Goal: Use online tool/utility: Utilize a website feature to perform a specific function

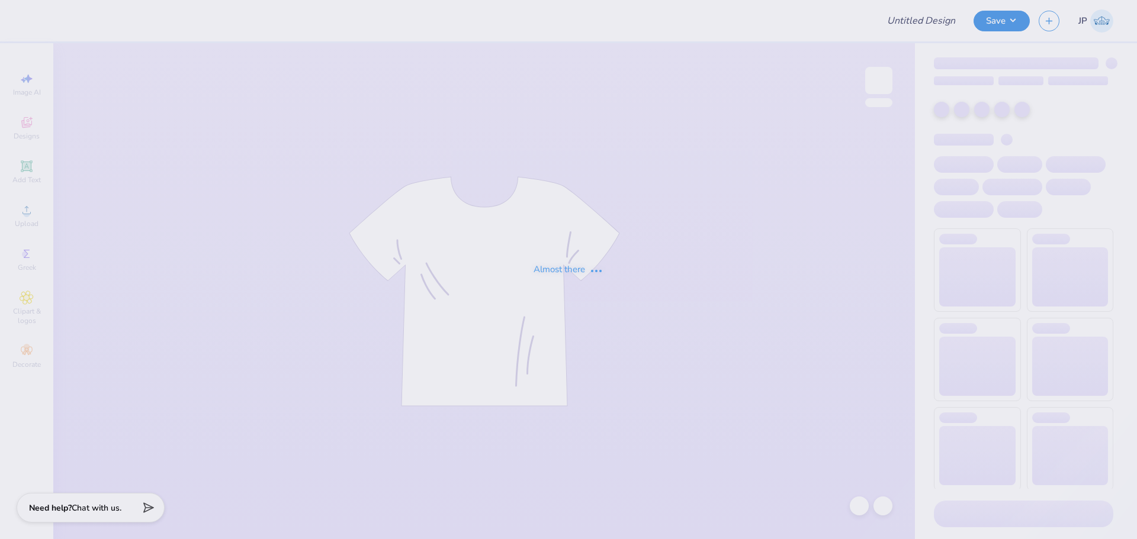
type input "WashU IT Polos 2025"
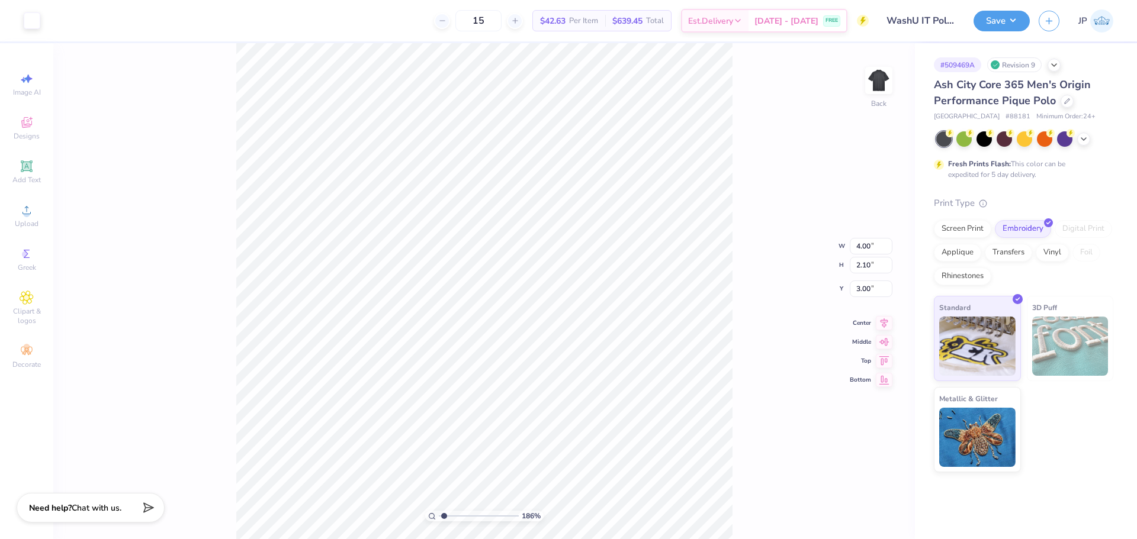
type input "1"
drag, startPoint x: 445, startPoint y: 515, endPoint x: 403, endPoint y: 502, distance: 43.8
click at [439, 511] on input "range" at bounding box center [479, 516] width 80 height 11
click at [29, 213] on circle at bounding box center [26, 214] width 7 height 7
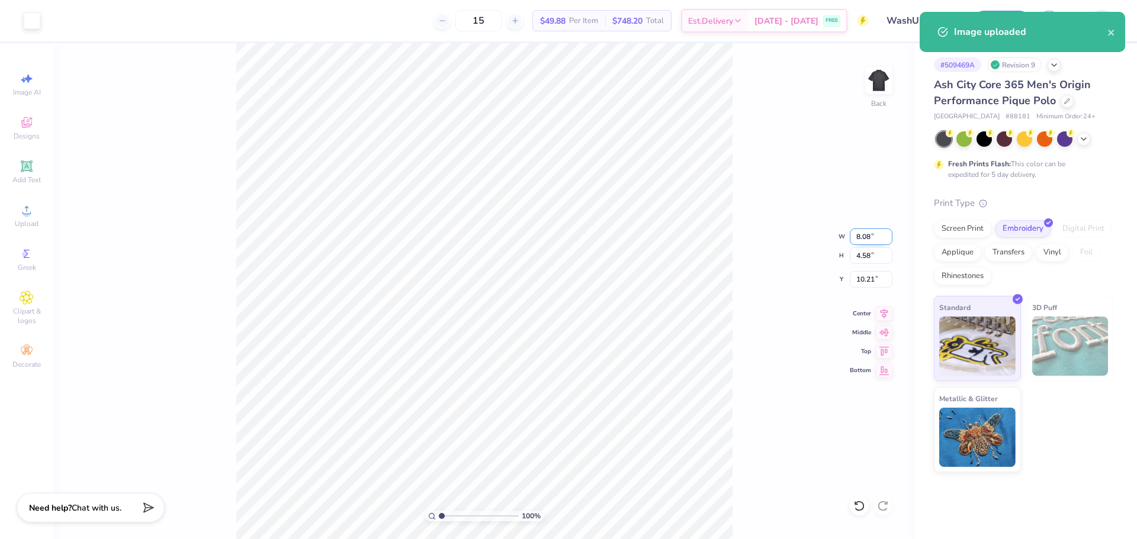
click at [853, 229] on input "8.08" at bounding box center [871, 237] width 43 height 17
type input "4.00"
type input "2.27"
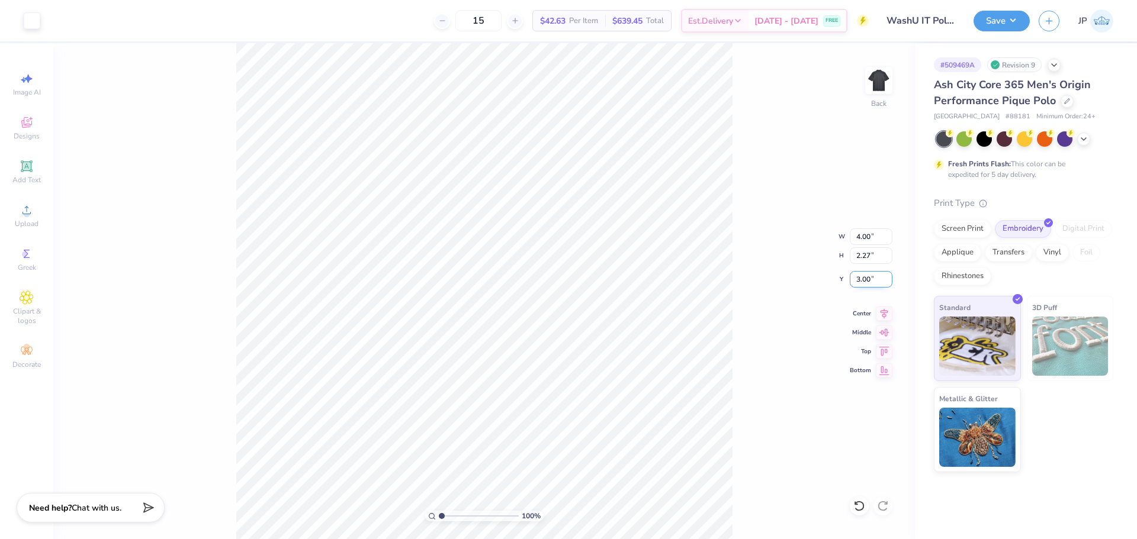
click at [869, 281] on input "3.00" at bounding box center [871, 279] width 43 height 17
type input "3"
click at [886, 312] on icon at bounding box center [884, 312] width 17 height 14
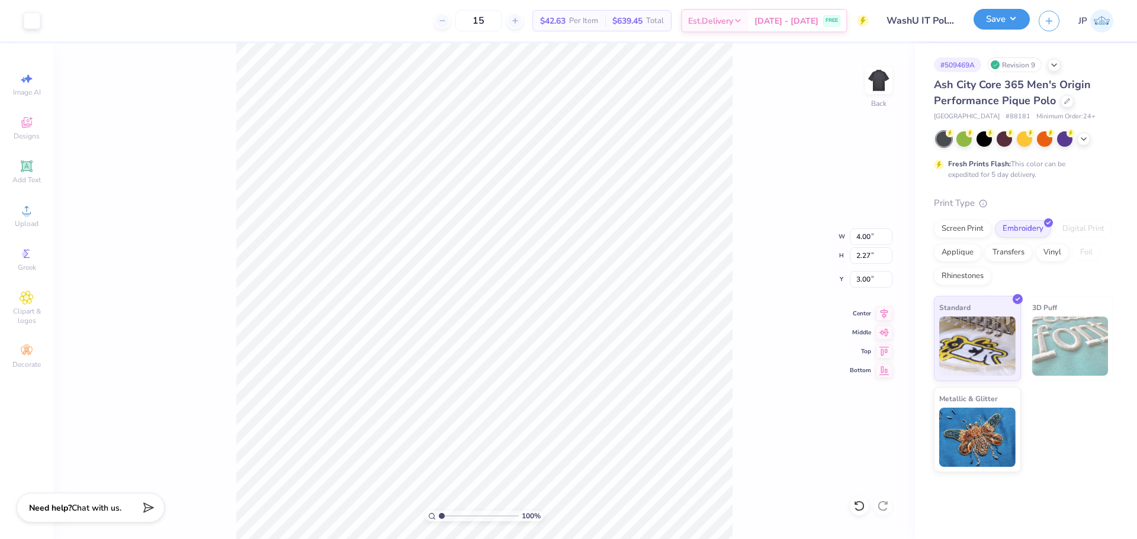
click at [1013, 13] on button "Save" at bounding box center [1002, 19] width 56 height 21
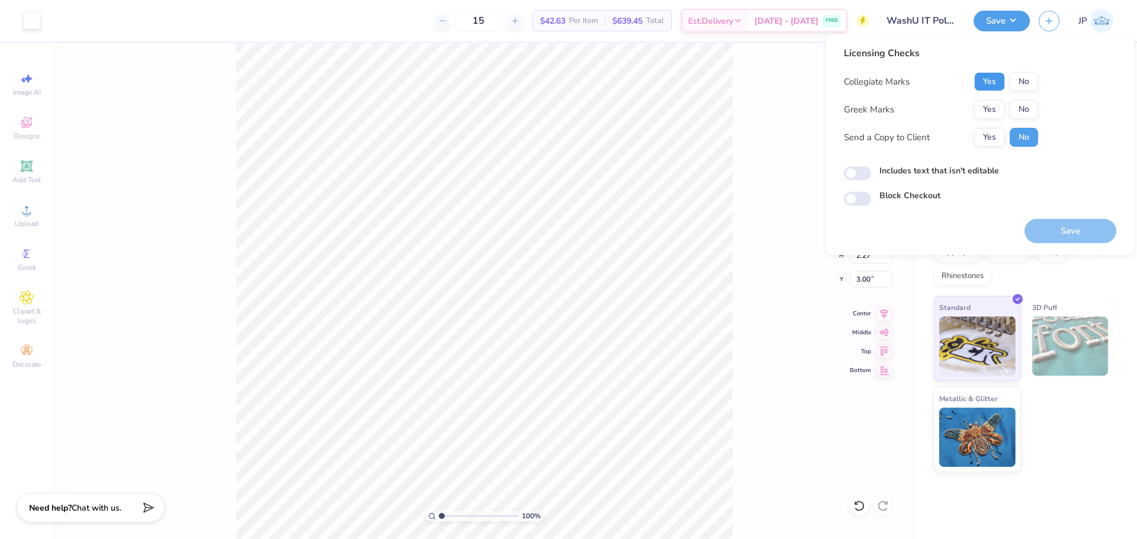
click at [989, 82] on button "Yes" at bounding box center [989, 81] width 31 height 19
click at [1020, 110] on button "No" at bounding box center [1024, 109] width 28 height 19
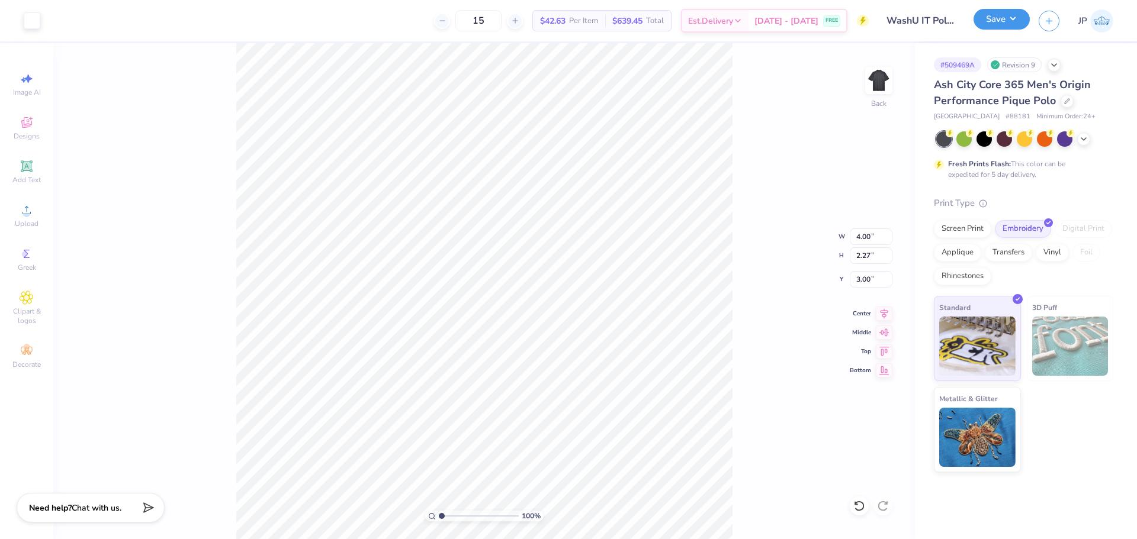
click at [988, 17] on button "Save" at bounding box center [1002, 19] width 56 height 21
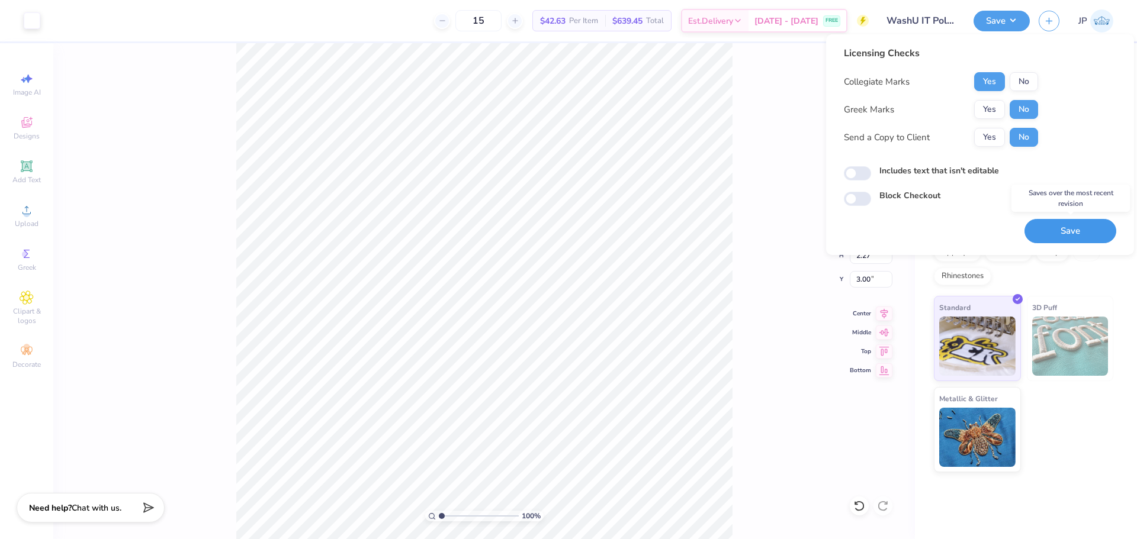
click at [1059, 229] on button "Save" at bounding box center [1070, 231] width 92 height 24
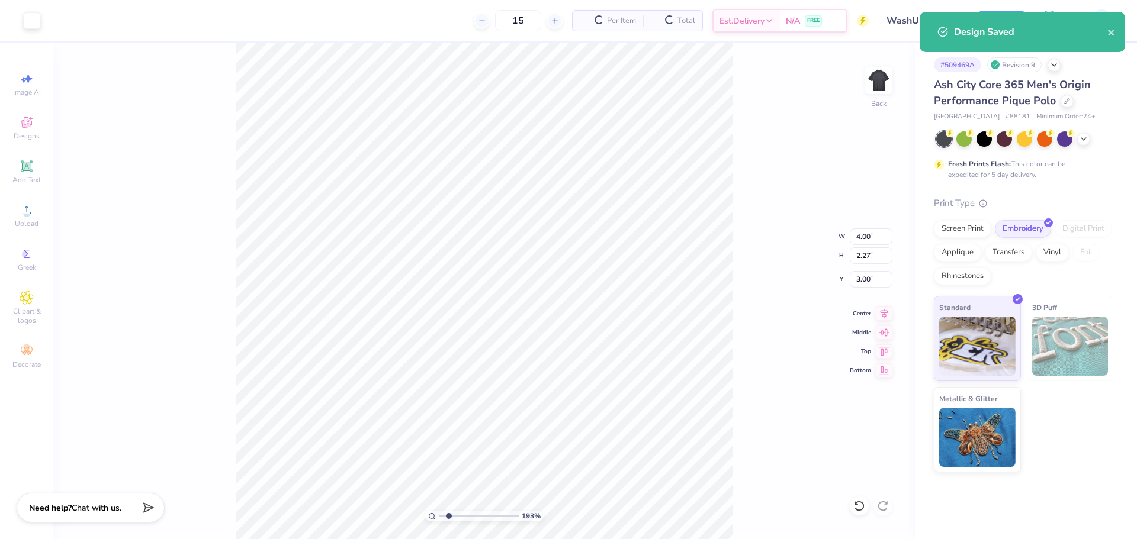
type input "1.93"
click at [449, 518] on input "range" at bounding box center [479, 516] width 80 height 11
